Goal: Find specific page/section

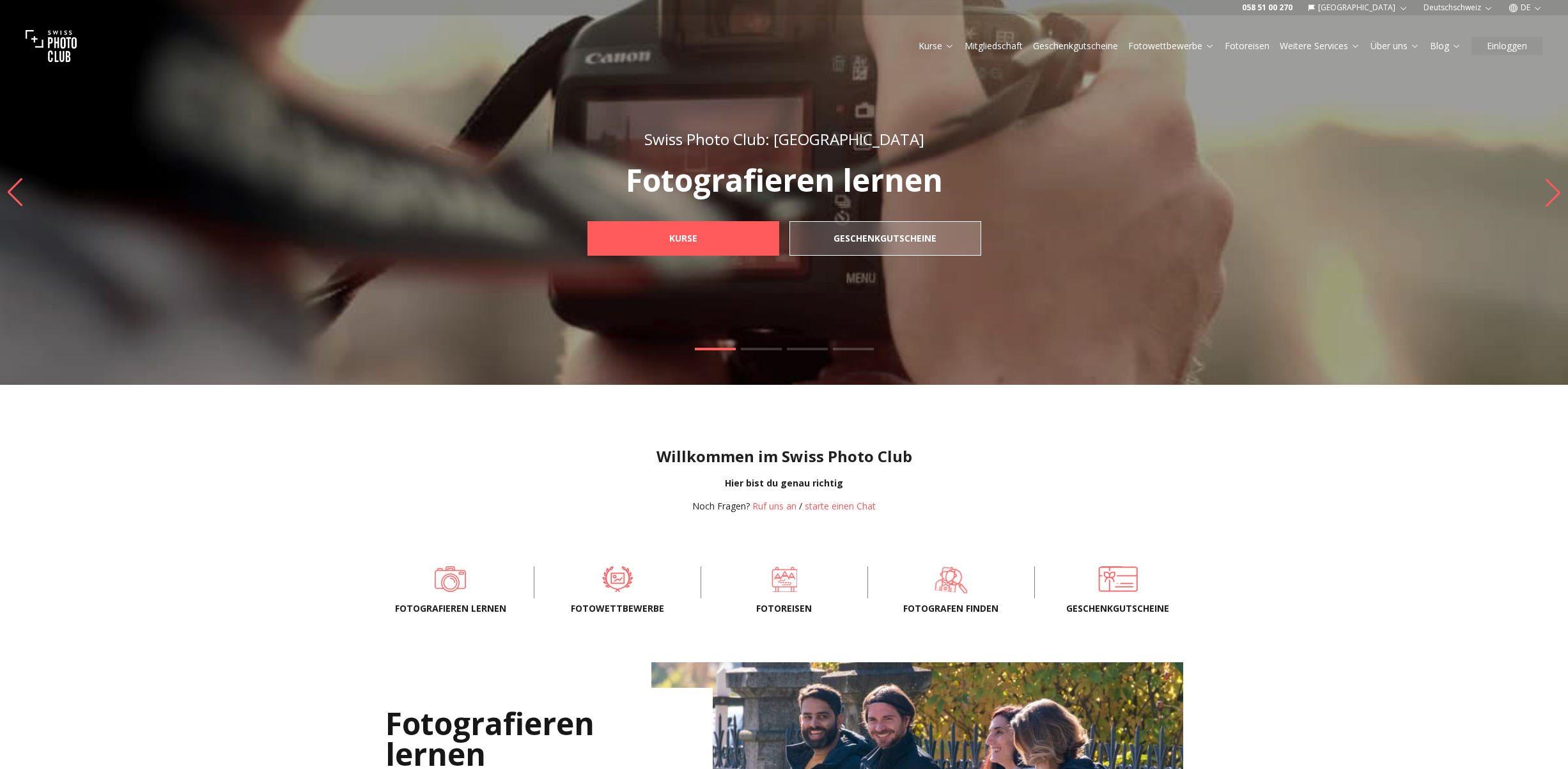
click at [955, 578] on span at bounding box center [952, 579] width 127 height 39
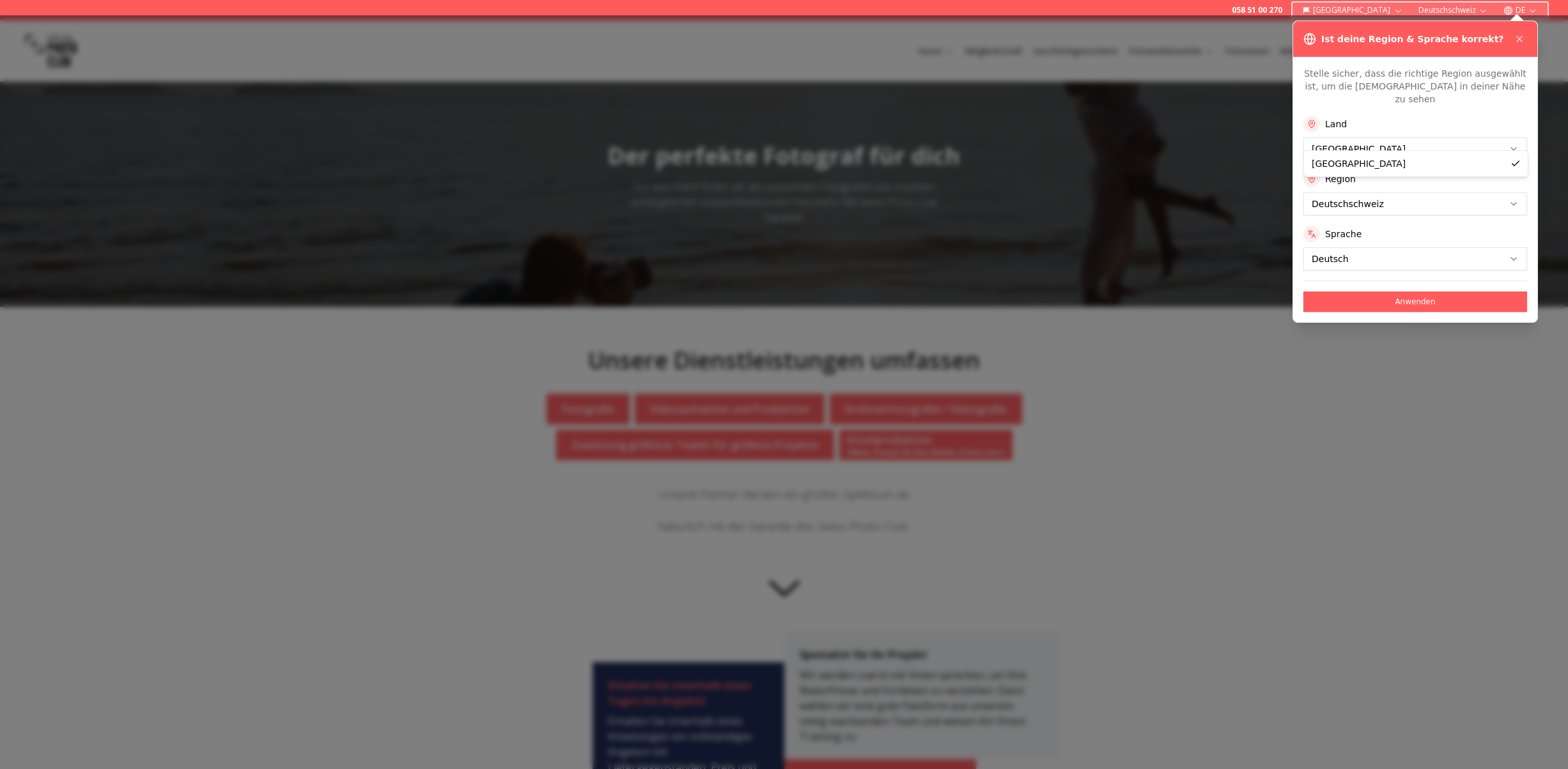
click at [1344, 291] on button "Anwenden" at bounding box center [1415, 302] width 224 height 20
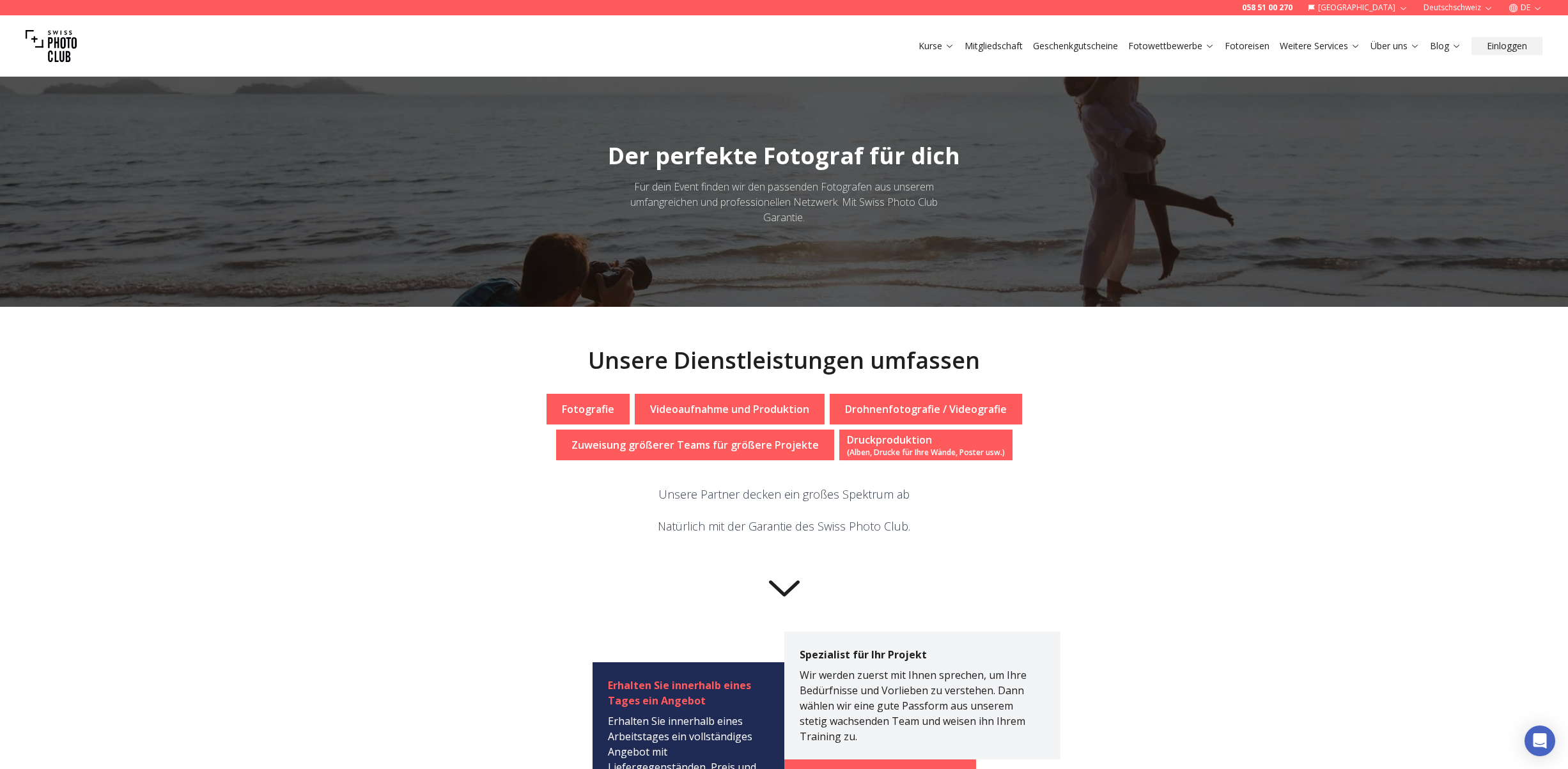
click at [1474, 4] on button "Deutschschweiz" at bounding box center [1458, 8] width 80 height 15
click at [1395, 10] on button "[GEOGRAPHIC_DATA]" at bounding box center [1357, 8] width 110 height 15
drag, startPoint x: 1335, startPoint y: 388, endPoint x: 1337, endPoint y: 376, distance: 12.2
